Goal: Navigation & Orientation: Find specific page/section

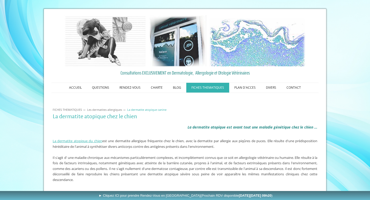
click at [250, 83] on nav "ACCUEIL QUESTIONS RENDEZ-VOUS Les Rendez-Vous au Cabinet VetDerm Les Rendez-Vou…" at bounding box center [185, 88] width 268 height 10
click at [249, 87] on link "PLAN D'ACCES" at bounding box center [245, 88] width 32 height 10
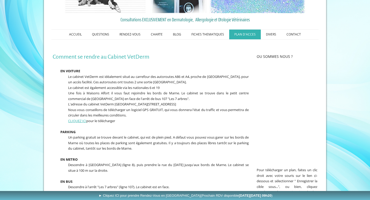
scroll to position [54, 0]
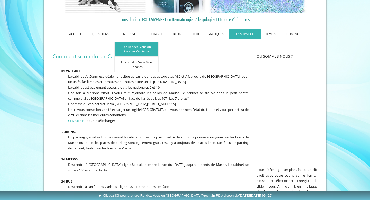
click at [135, 50] on link "Les Rendez-Vous au Cabinet VetDerm" at bounding box center [136, 49] width 44 height 15
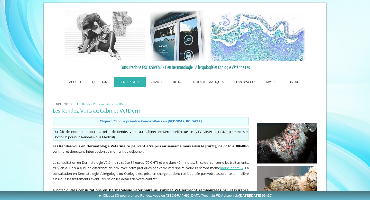
scroll to position [6, 0]
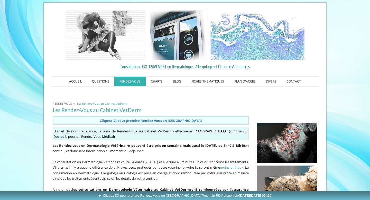
click at [97, 143] on strong "Les Rendez-vous en Dermatologie Vétérinaire peuvent être pris en semaine mais a…" at bounding box center [149, 145] width 192 height 5
drag, startPoint x: 97, startPoint y: 143, endPoint x: 121, endPoint y: 143, distance: 23.7
click at [121, 143] on strong "Les Rendez-vous en Dermatologie Vétérinaire peuvent être pris en semaine mais a…" at bounding box center [149, 145] width 192 height 5
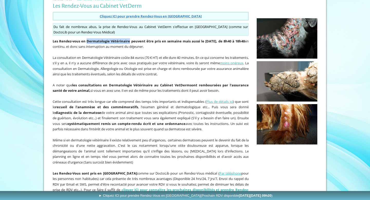
scroll to position [166, 0]
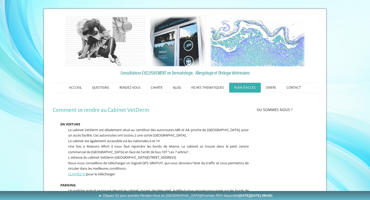
scroll to position [54, 0]
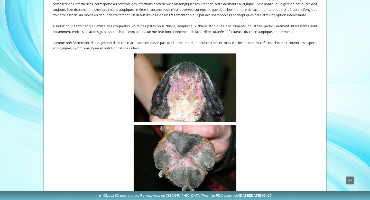
scroll to position [1307, 0]
